Goal: Task Accomplishment & Management: Use online tool/utility

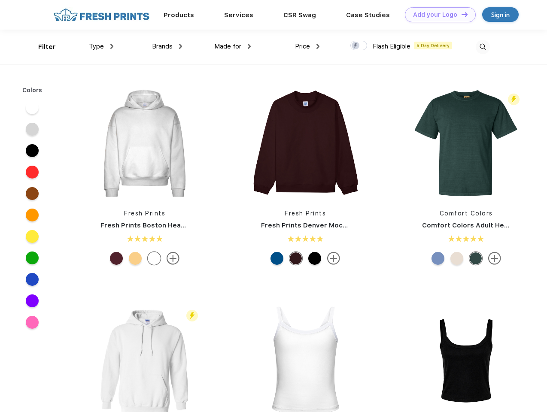
click at [437, 15] on link "Add your Logo Design Tool" at bounding box center [440, 14] width 71 height 15
click at [0, 0] on div "Design Tool" at bounding box center [0, 0] width 0 height 0
click at [461, 14] on link "Add your Logo Design Tool" at bounding box center [440, 14] width 71 height 15
click at [41, 47] on div "Filter" at bounding box center [47, 47] width 18 height 10
click at [101, 46] on span "Type" at bounding box center [96, 46] width 15 height 8
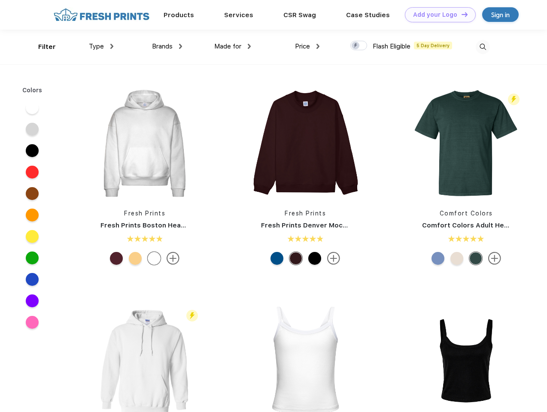
click at [167, 46] on span "Brands" at bounding box center [162, 46] width 21 height 8
click at [233, 46] on span "Made for" at bounding box center [227, 46] width 27 height 8
click at [307, 46] on span "Price" at bounding box center [302, 46] width 15 height 8
click at [359, 46] on div at bounding box center [358, 45] width 17 height 9
click at [356, 46] on input "checkbox" at bounding box center [353, 43] width 6 height 6
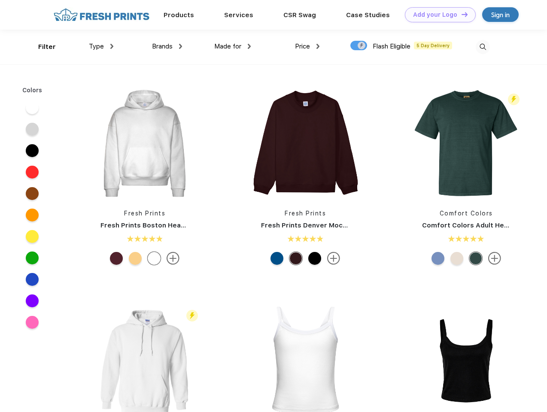
click at [482, 47] on img at bounding box center [483, 47] width 14 height 14
